Goal: Task Accomplishment & Management: Manage account settings

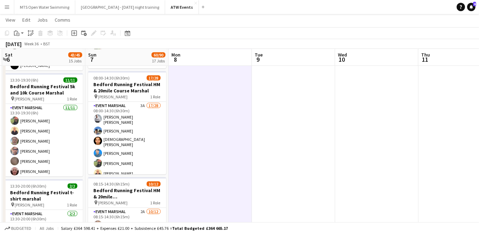
scroll to position [311, 0]
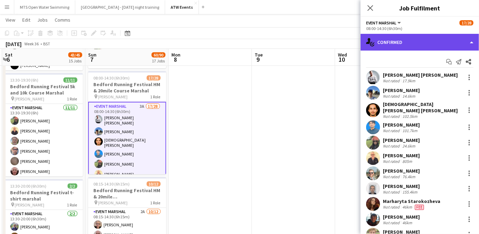
click at [356, 42] on div "single-neutral-actions-check-2 Confirmed" at bounding box center [419, 42] width 118 height 17
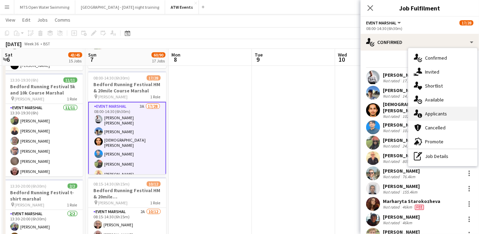
click at [356, 116] on div "single-neutral-actions-information Applicants" at bounding box center [442, 114] width 69 height 14
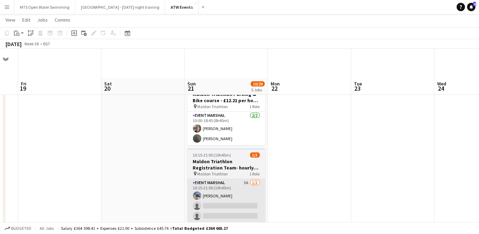
scroll to position [38, 0]
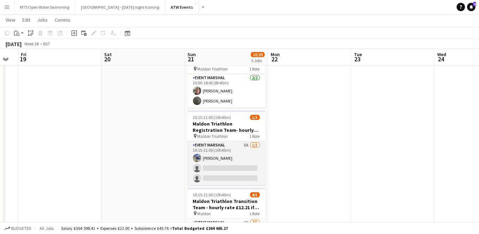
click at [218, 169] on app-card-role "Event Marshal 5A [DATE] 10:15-21:00 (10h45m) [PERSON_NAME] single-neutral-actio…" at bounding box center [226, 163] width 78 height 44
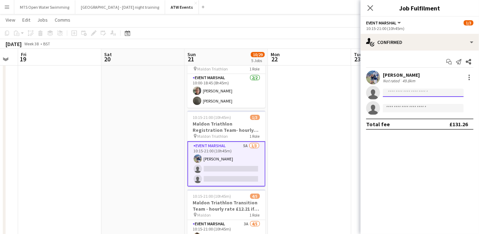
click at [356, 92] on input at bounding box center [423, 92] width 81 height 8
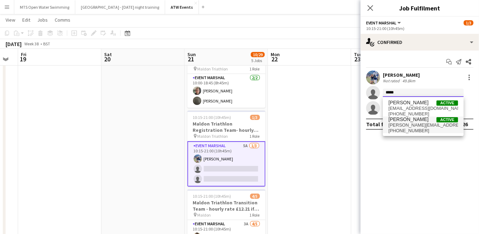
type input "*****"
click at [356, 125] on span "[PERSON_NAME][EMAIL_ADDRESS][PERSON_NAME][DOMAIN_NAME]" at bounding box center [423, 125] width 70 height 6
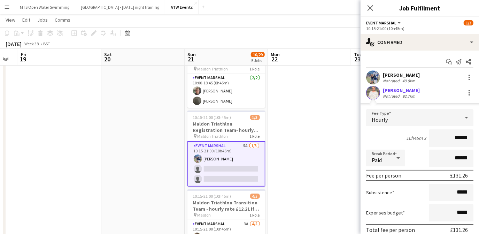
scroll to position [58, 0]
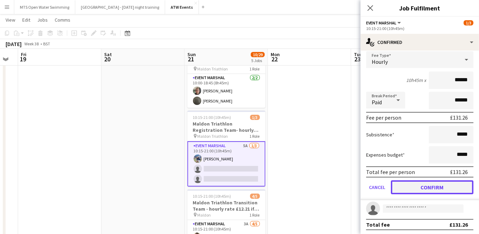
click at [356, 186] on button "Confirm" at bounding box center [432, 187] width 82 height 14
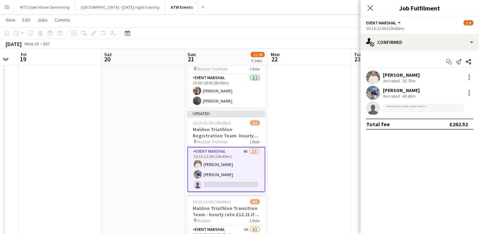
scroll to position [0, 0]
click at [356, 108] on input at bounding box center [423, 108] width 81 height 8
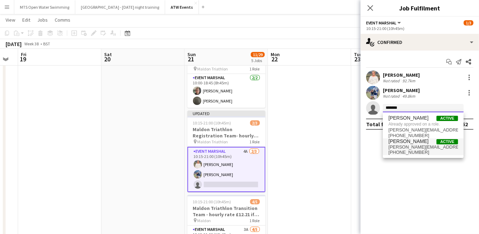
type input "*******"
click at [356, 147] on span "[PERSON_NAME][EMAIL_ADDRESS][PERSON_NAME][DOMAIN_NAME]" at bounding box center [423, 147] width 70 height 6
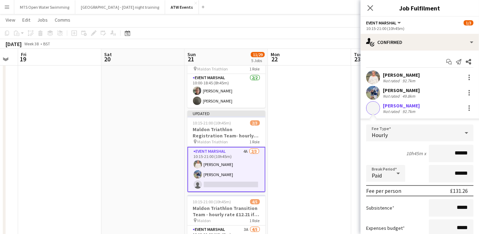
scroll to position [58, 0]
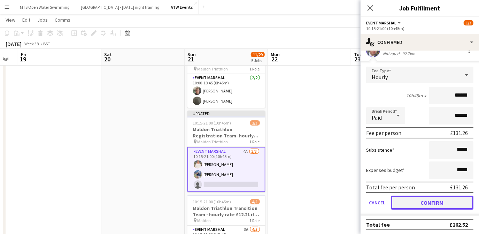
click at [356, 207] on button "Confirm" at bounding box center [432, 202] width 82 height 14
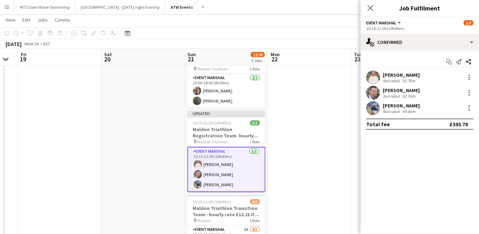
scroll to position [0, 0]
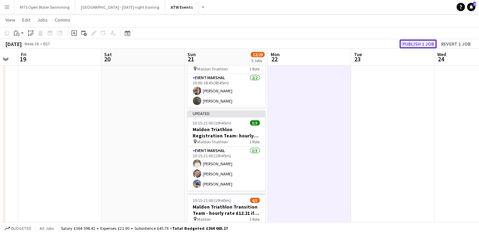
click at [356, 45] on button "Publish 1 job" at bounding box center [417, 43] width 37 height 9
click at [356, 45] on div "Publish 1 job Revert 1 job" at bounding box center [436, 43] width 85 height 9
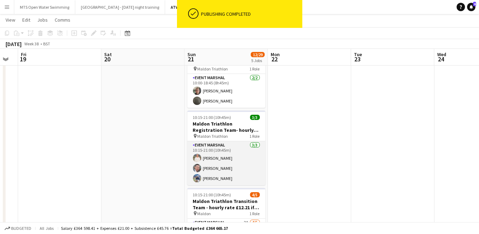
click at [213, 158] on app-card-role "Event Marshal [DATE] 10:15-21:00 (10h45m) [PERSON_NAME] [PERSON_NAME] [PERSON_N…" at bounding box center [226, 163] width 78 height 44
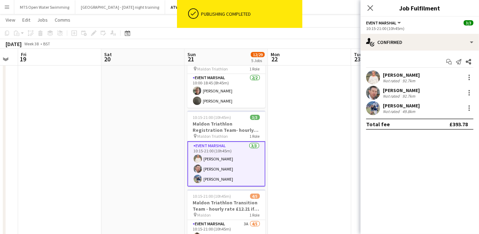
click at [356, 78] on div "Not rated" at bounding box center [392, 80] width 18 height 5
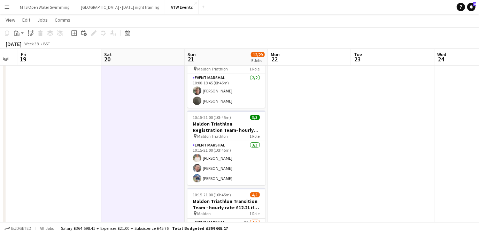
click at [8, 7] on app-icon "Menu" at bounding box center [7, 7] width 6 height 6
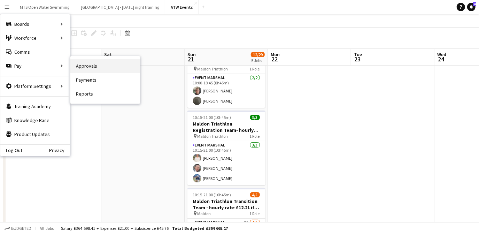
click at [78, 69] on link "Approvals" at bounding box center [105, 66] width 70 height 14
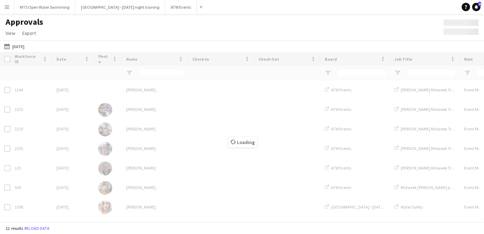
type input "**********"
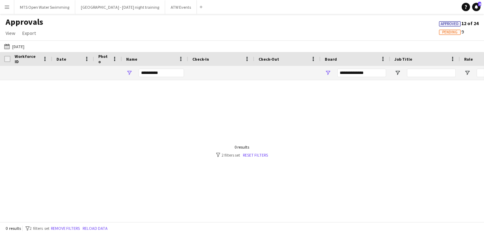
type input "***"
drag, startPoint x: 163, startPoint y: 73, endPoint x: 90, endPoint y: 73, distance: 73.1
type input "**********"
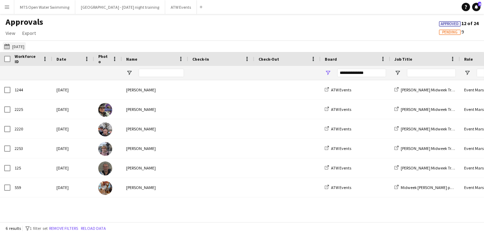
click at [26, 46] on button "[DATE] [DATE]" at bounding box center [14, 46] width 23 height 8
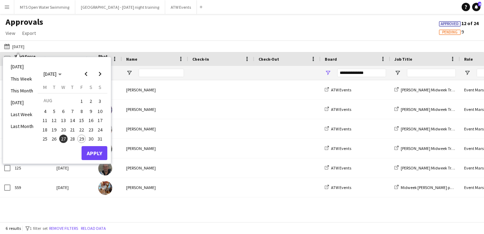
click at [99, 120] on span "17" at bounding box center [100, 120] width 8 height 8
click at [95, 154] on button "Apply" at bounding box center [94, 153] width 26 height 14
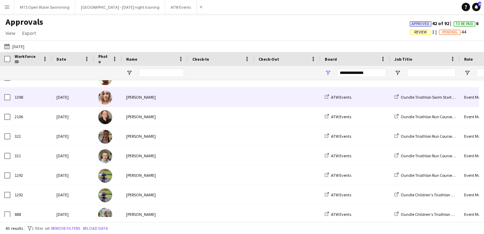
click at [139, 100] on div "[PERSON_NAME]" at bounding box center [155, 96] width 66 height 19
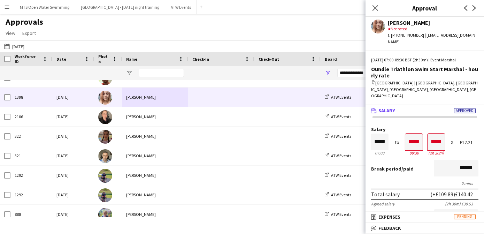
click at [168, 21] on div "Approvals View Customise view Customise filters Reset Filters Reset View Reset …" at bounding box center [242, 29] width 484 height 24
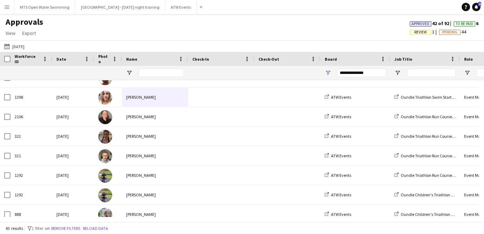
click at [356, 33] on span "Review" at bounding box center [420, 32] width 13 height 5
